Goal: Information Seeking & Learning: Check status

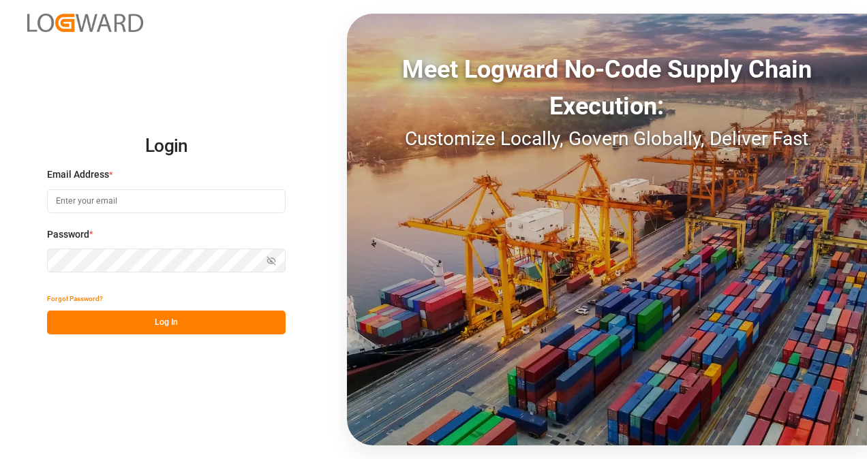
type input "[EMAIL_ADDRESS][DOMAIN_NAME]"
click at [162, 316] on button "Log In" at bounding box center [166, 323] width 239 height 24
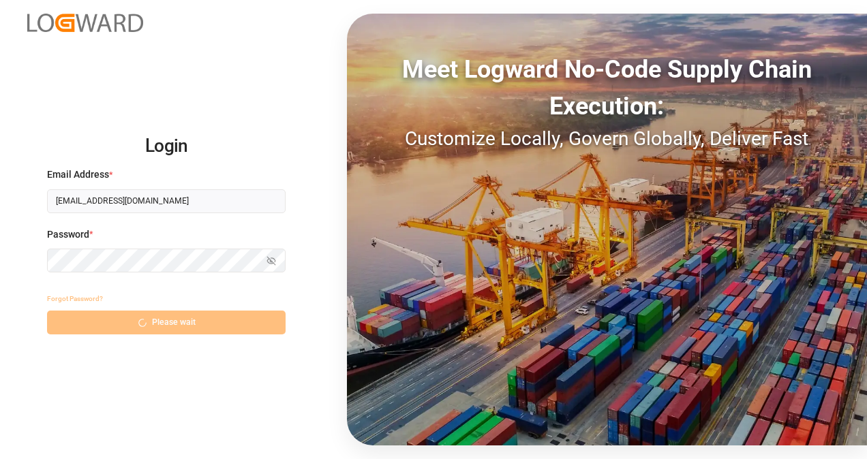
click at [162, 316] on div "Forgot Password? Please wait" at bounding box center [166, 311] width 239 height 48
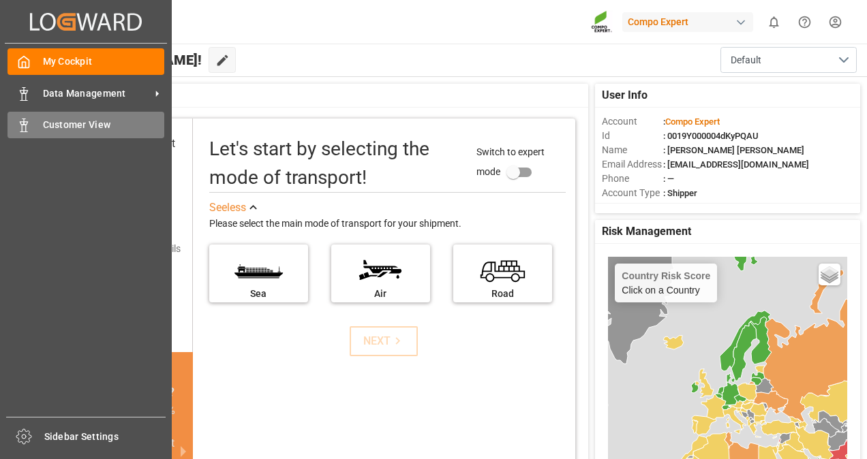
click at [135, 124] on span "Customer View" at bounding box center [104, 125] width 122 height 14
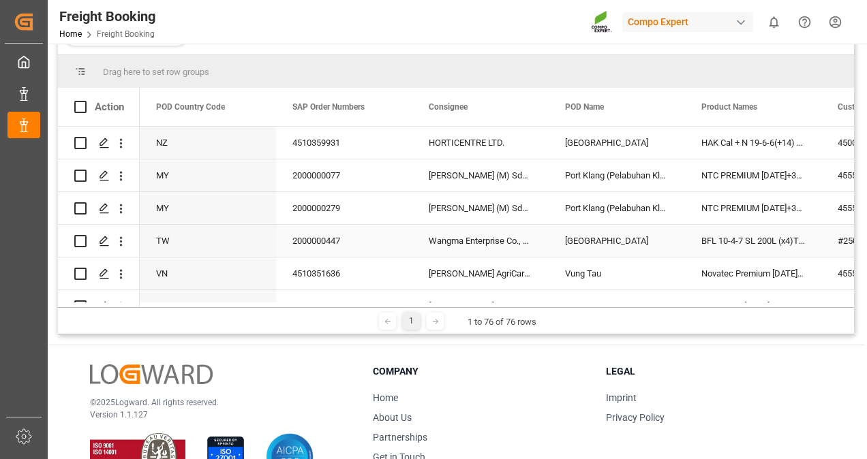
scroll to position [160, 0]
click at [362, 305] on div "Drag here to set row groups Drag here to set column labels Action POD Country C…" at bounding box center [456, 196] width 796 height 280
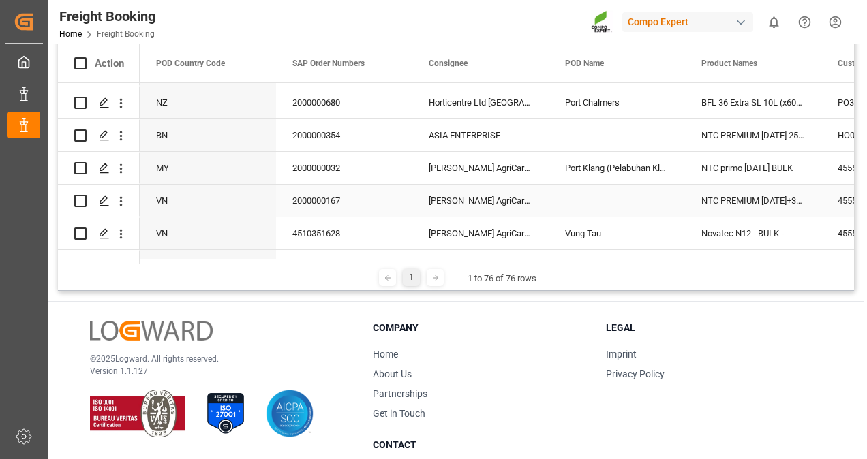
scroll to position [205, 0]
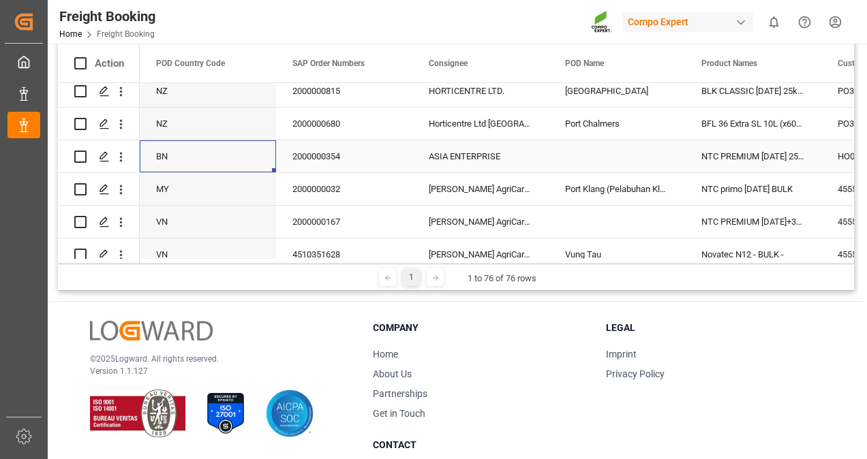
click at [244, 153] on div "BN" at bounding box center [208, 156] width 136 height 32
drag, startPoint x: 391, startPoint y: 263, endPoint x: 449, endPoint y: 262, distance: 57.3
click at [449, 262] on div "Drag here to set row groups Drag here to set column labels Action Carrier SCAC …" at bounding box center [456, 152] width 796 height 280
drag, startPoint x: 373, startPoint y: 266, endPoint x: 410, endPoint y: 265, distance: 37.5
click at [410, 265] on div "1 1 to 76 of 76 rows" at bounding box center [456, 277] width 796 height 27
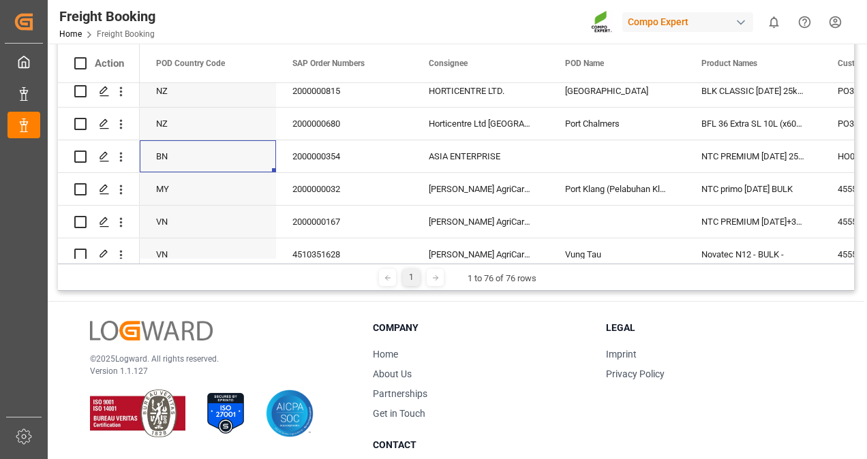
drag, startPoint x: 410, startPoint y: 265, endPoint x: 581, endPoint y: 268, distance: 170.5
click at [581, 268] on div "1 1 to 76 of 76 rows" at bounding box center [456, 277] width 796 height 27
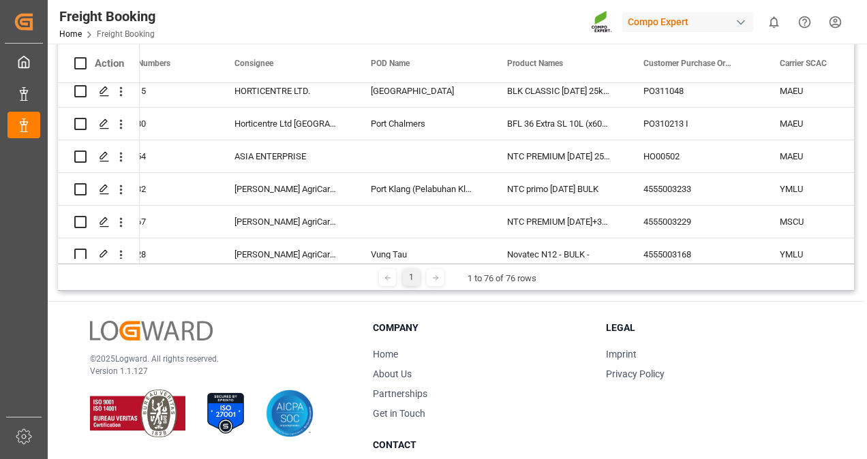
scroll to position [0, 0]
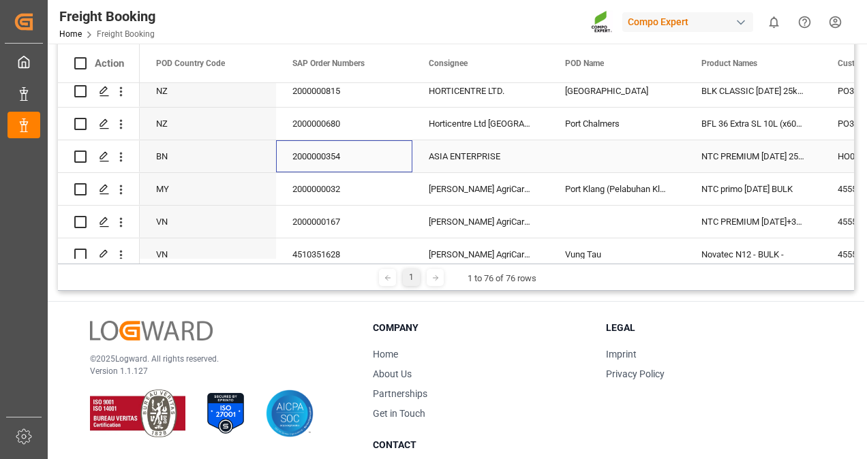
click at [329, 160] on div "2000000354" at bounding box center [344, 156] width 136 height 32
click at [498, 147] on div "ASIA ENTERPRISE" at bounding box center [480, 156] width 136 height 32
click at [499, 147] on div "ASIA ENTERPRISE" at bounding box center [480, 156] width 136 height 32
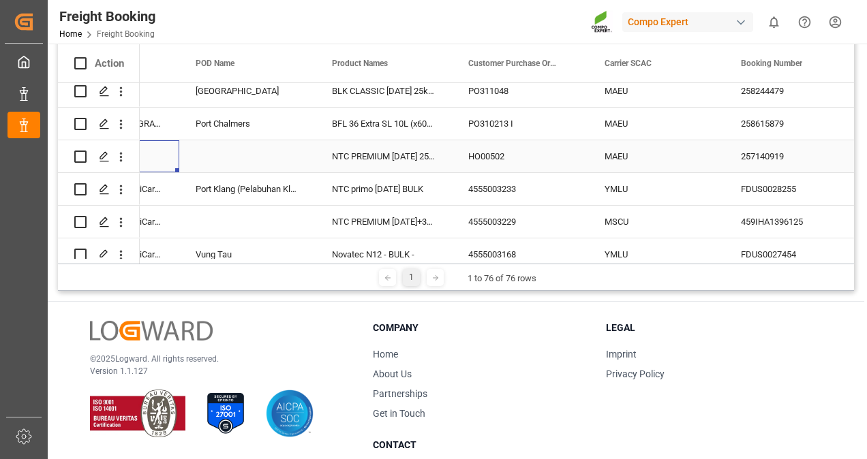
click at [391, 147] on div "NTC PREMIUM [DATE] 25kg (x42) INT" at bounding box center [384, 156] width 136 height 32
click at [504, 152] on div "HO00502" at bounding box center [520, 156] width 136 height 32
click at [504, 153] on div "HO00502" at bounding box center [520, 156] width 136 height 32
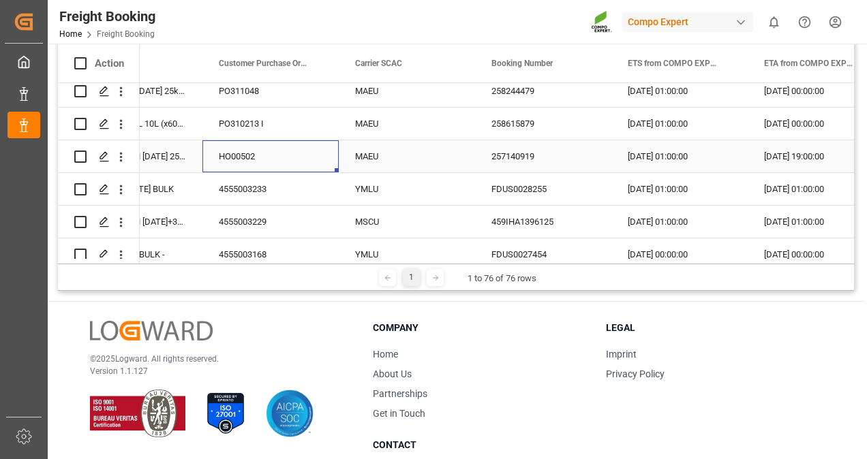
click at [498, 157] on div "257140919" at bounding box center [543, 156] width 136 height 32
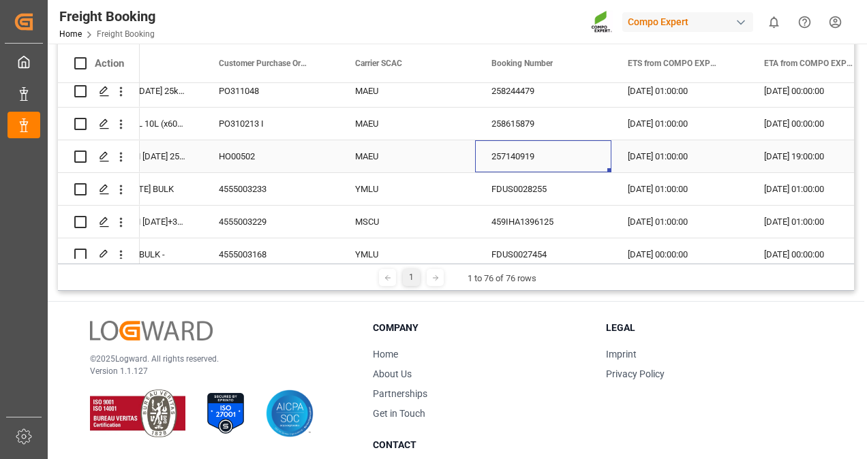
click at [498, 157] on div "257140919" at bounding box center [543, 156] width 136 height 32
click at [397, 157] on div "MAEU" at bounding box center [407, 156] width 136 height 32
click at [663, 144] on div "[DATE] 01:00:00" at bounding box center [680, 156] width 136 height 32
click at [808, 154] on div "[DATE] 19:00:00" at bounding box center [816, 156] width 136 height 32
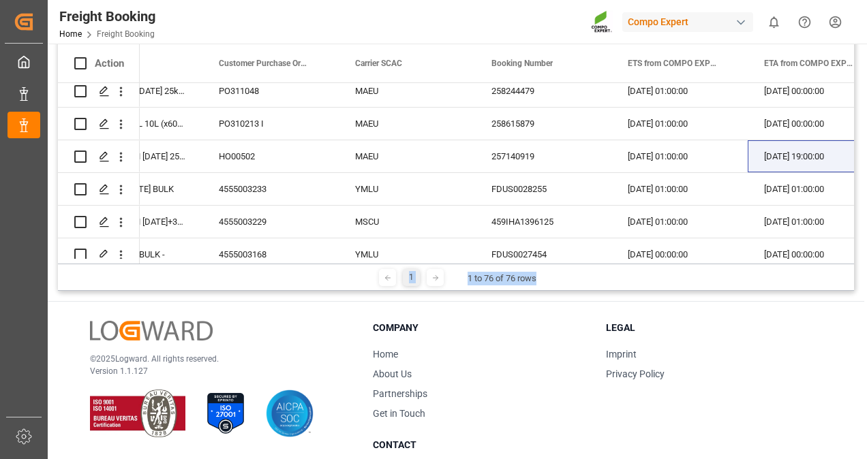
drag, startPoint x: 620, startPoint y: 262, endPoint x: 841, endPoint y: 247, distance: 221.4
click at [845, 250] on div "Drag here to set row groups Drag here to set column labels Action Carrier SCAC …" at bounding box center [456, 152] width 796 height 280
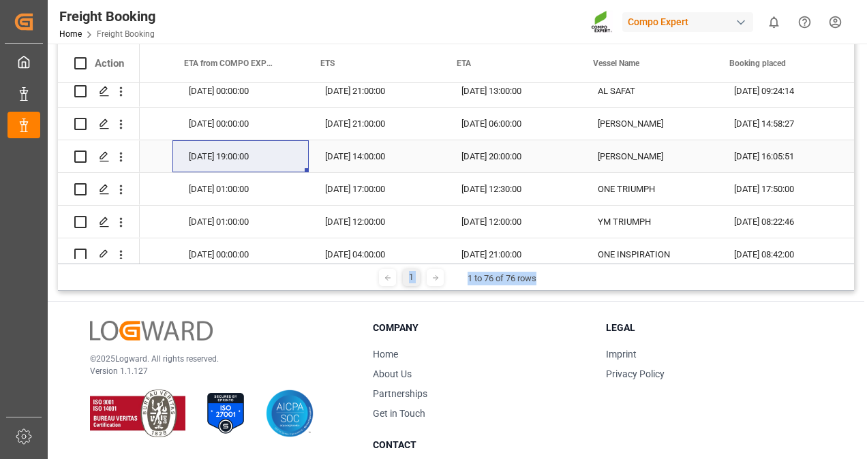
click at [600, 148] on div "[PERSON_NAME]" at bounding box center [650, 156] width 136 height 32
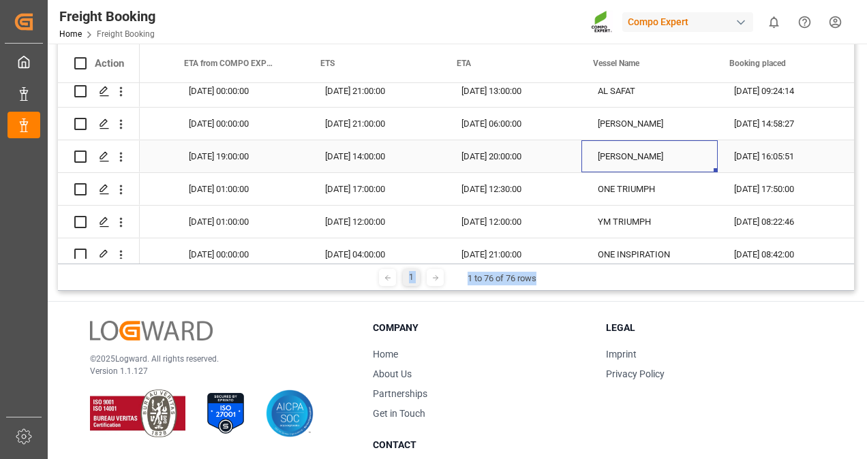
drag, startPoint x: 473, startPoint y: 168, endPoint x: 410, endPoint y: 169, distance: 62.7
click at [473, 169] on div "[DATE] 20:00:00" at bounding box center [513, 156] width 136 height 32
drag, startPoint x: 386, startPoint y: 165, endPoint x: 356, endPoint y: 164, distance: 30.0
click at [384, 165] on div "[DATE] 14:00:00" at bounding box center [377, 156] width 136 height 32
